Goal: Contribute content

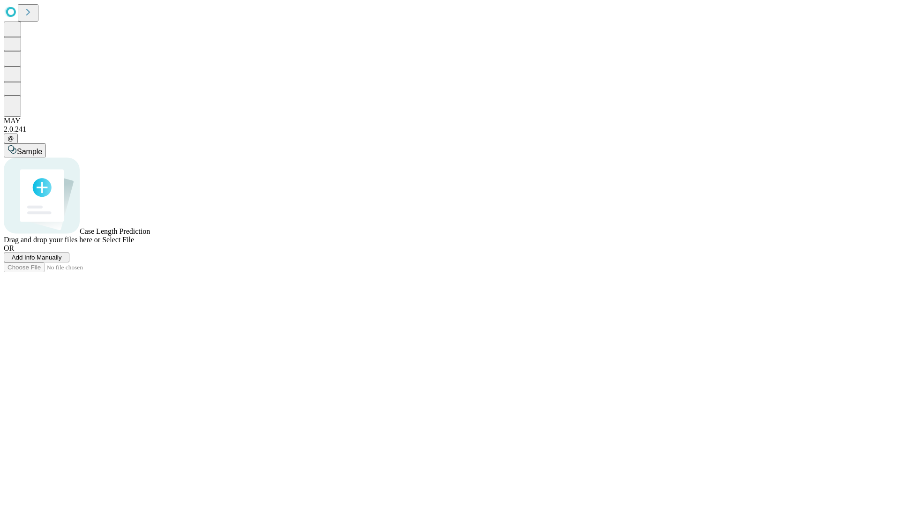
click at [62, 261] on span "Add Info Manually" at bounding box center [37, 257] width 50 height 7
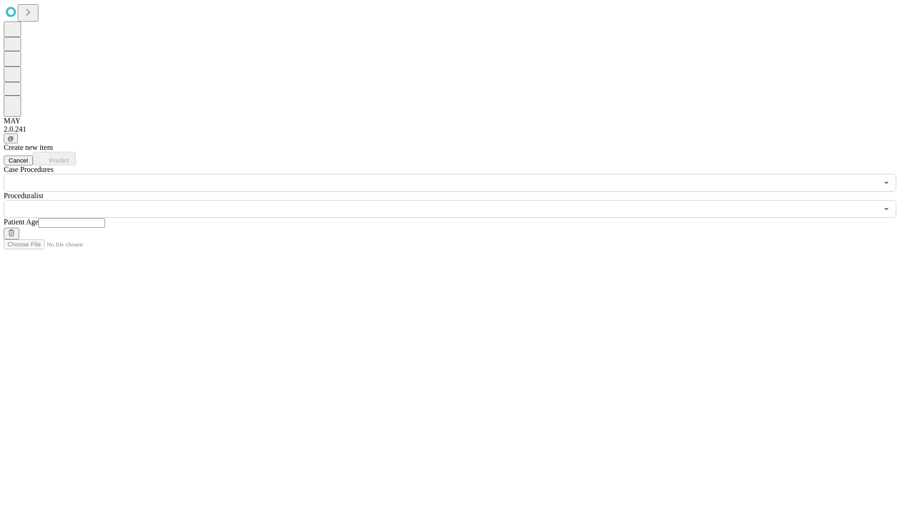
click at [105, 218] on input "text" at bounding box center [71, 222] width 67 height 9
type input "**"
